Goal: Complete application form

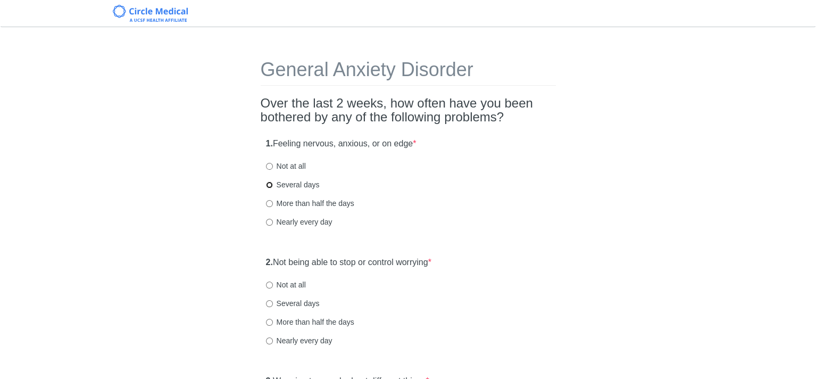
click at [269, 185] on input "Several days" at bounding box center [269, 184] width 7 height 7
radio input "true"
click at [268, 282] on input "Not at all" at bounding box center [269, 284] width 7 height 7
radio input "true"
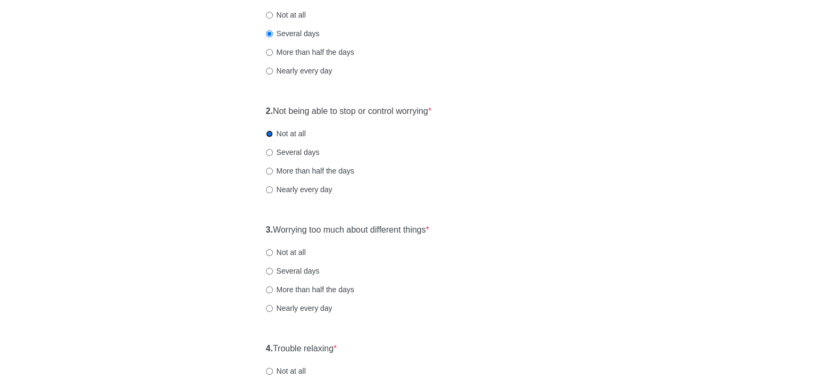
scroll to position [160, 0]
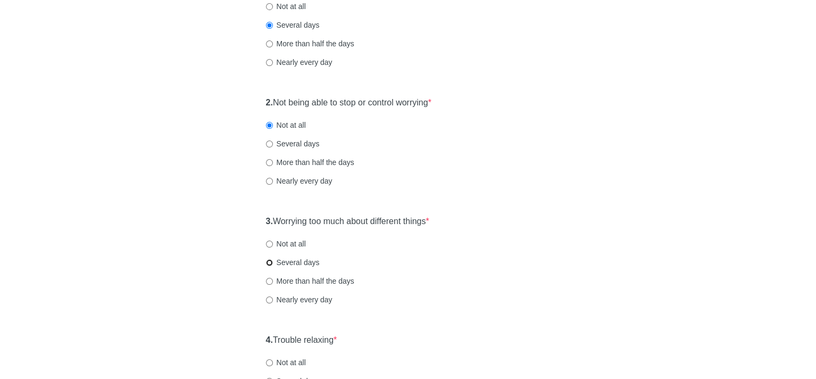
click at [269, 260] on input "Several days" at bounding box center [269, 262] width 7 height 7
radio input "true"
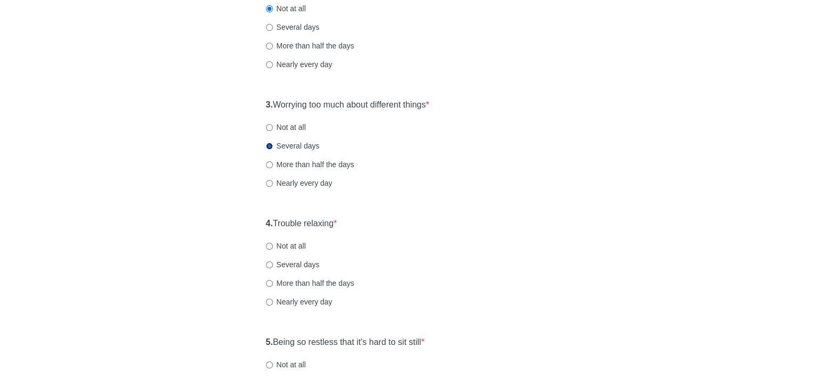
scroll to position [319, 0]
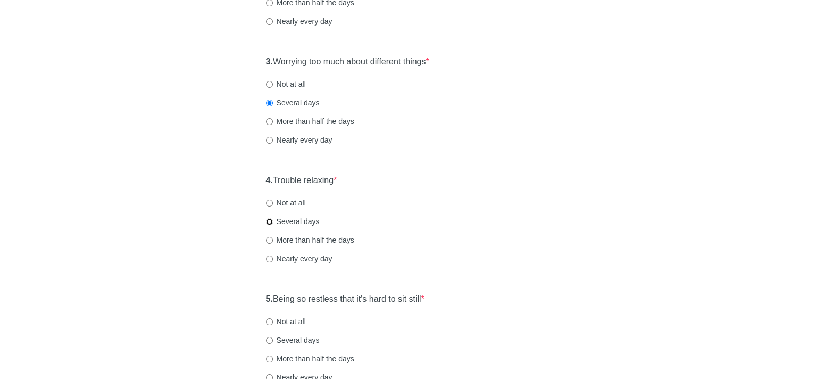
click at [269, 221] on input "Several days" at bounding box center [269, 221] width 7 height 7
radio input "true"
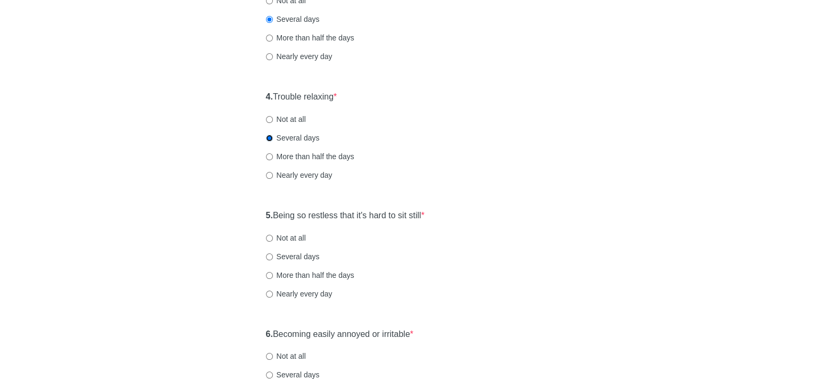
scroll to position [426, 0]
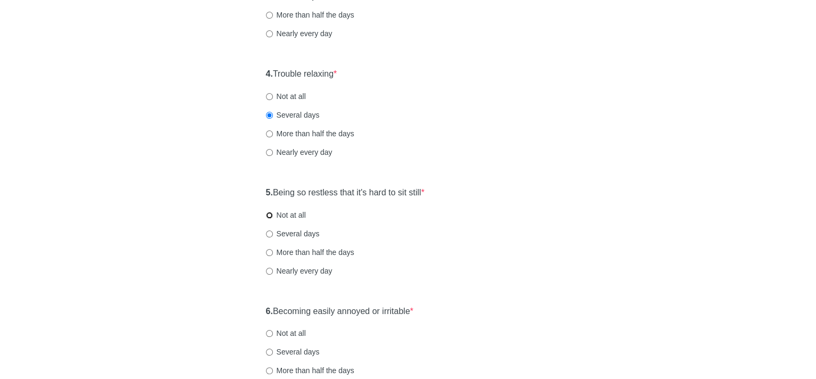
click at [268, 214] on input "Not at all" at bounding box center [269, 215] width 7 height 7
radio input "true"
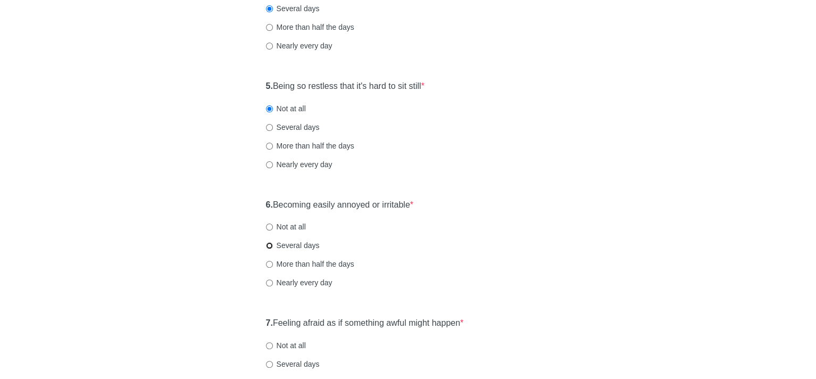
click at [268, 244] on input "Several days" at bounding box center [269, 245] width 7 height 7
radio input "true"
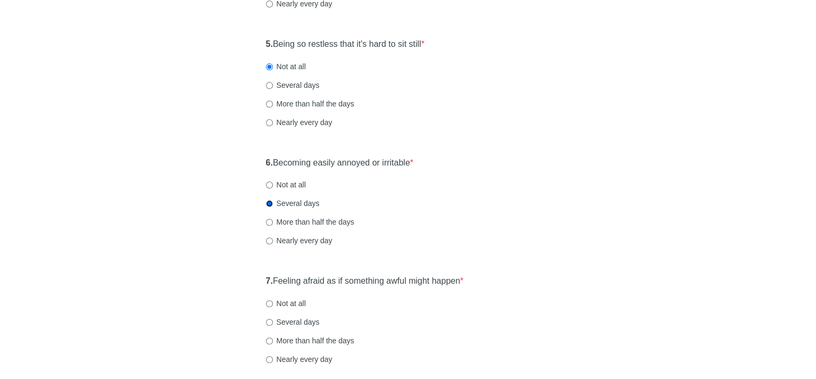
scroll to position [638, 0]
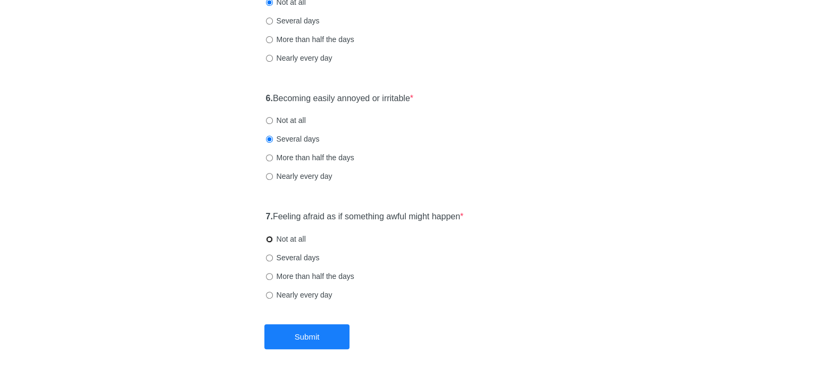
click at [268, 237] on input "Not at all" at bounding box center [269, 239] width 7 height 7
radio input "true"
click at [307, 337] on button "Submit" at bounding box center [306, 336] width 85 height 25
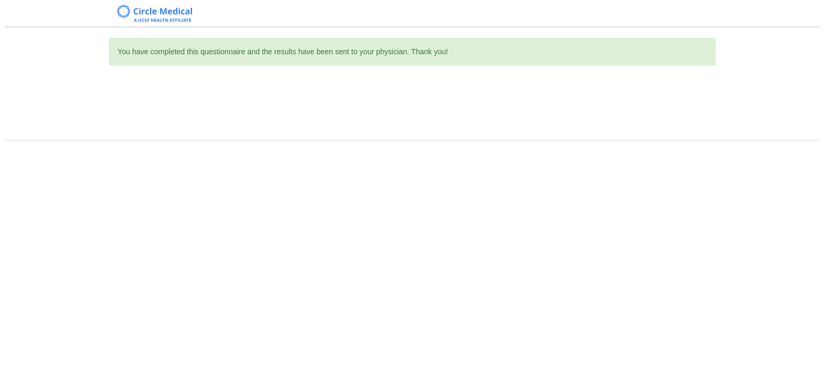
scroll to position [0, 0]
